Goal: Navigation & Orientation: Find specific page/section

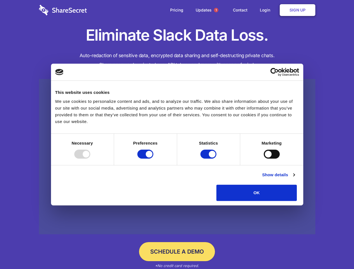
click at [90, 159] on div at bounding box center [82, 154] width 16 height 9
click at [153, 159] on input "Preferences" at bounding box center [145, 154] width 16 height 9
checkbox input "false"
click at [209, 159] on input "Statistics" at bounding box center [208, 154] width 16 height 9
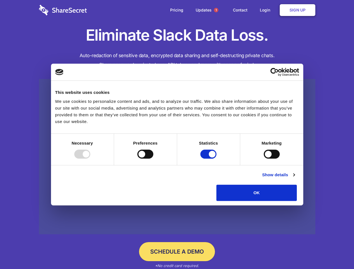
checkbox input "false"
click at [264, 159] on input "Marketing" at bounding box center [272, 154] width 16 height 9
checkbox input "true"
click at [295, 178] on link "Show details" at bounding box center [278, 175] width 33 height 7
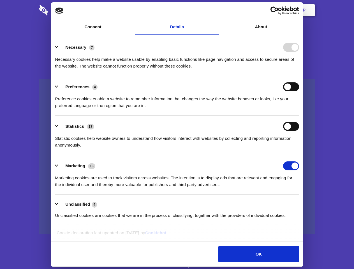
click at [299, 76] on li "Necessary 7 Necessary cookies help make a website usable by enabling basic func…" at bounding box center [177, 57] width 244 height 40
click at [216, 10] on span "1" at bounding box center [216, 10] width 4 height 4
